Goal: Check status: Check status

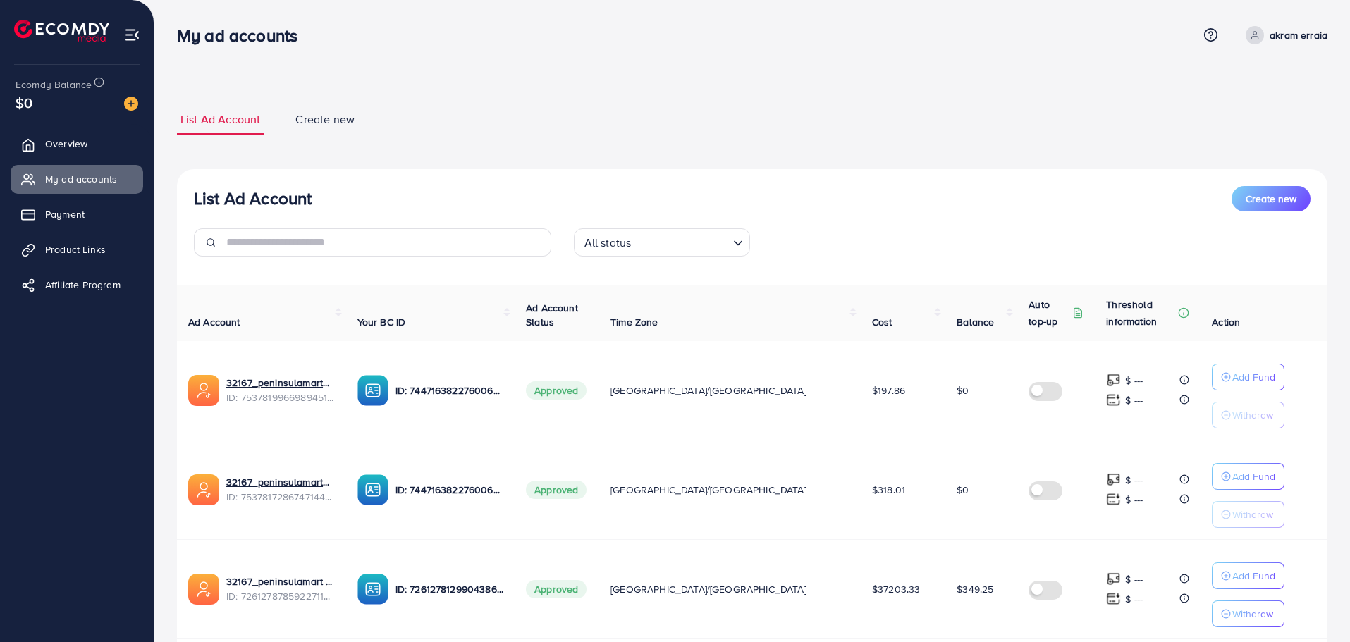
click at [956, 586] on span "$349.25" at bounding box center [974, 589] width 37 height 14
copy span "349.25"
